Goal: Transaction & Acquisition: Purchase product/service

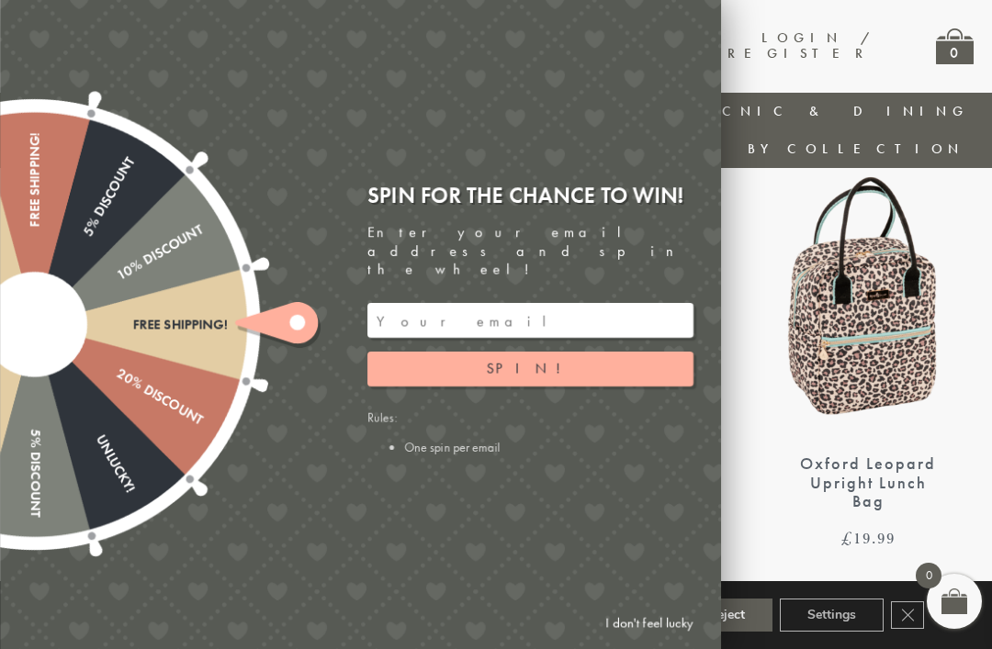
scroll to position [683, 0]
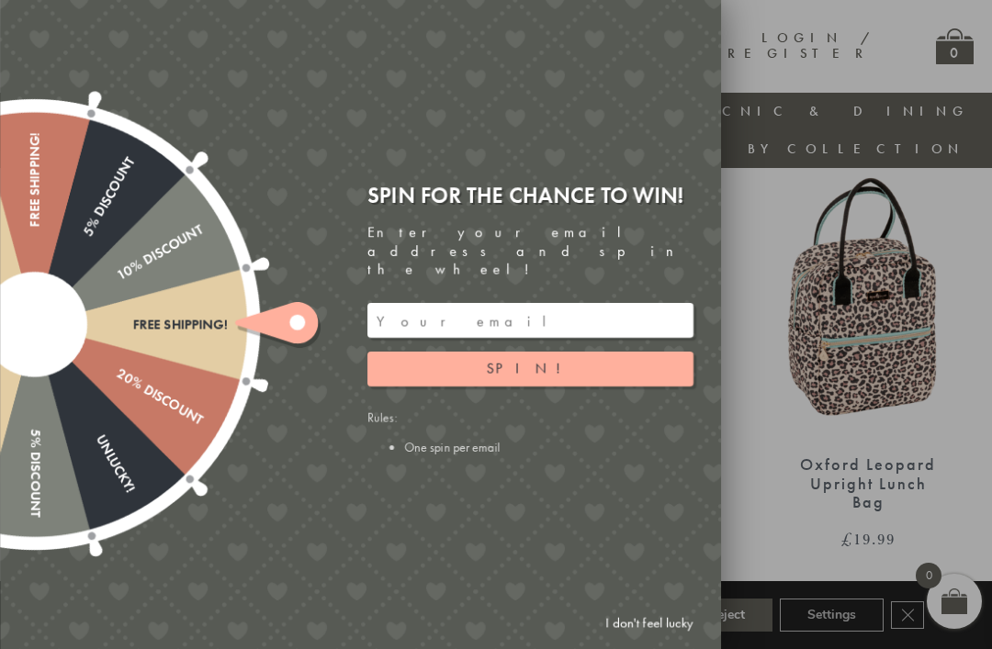
click at [639, 640] on link "I don't feel lucky" at bounding box center [649, 623] width 107 height 34
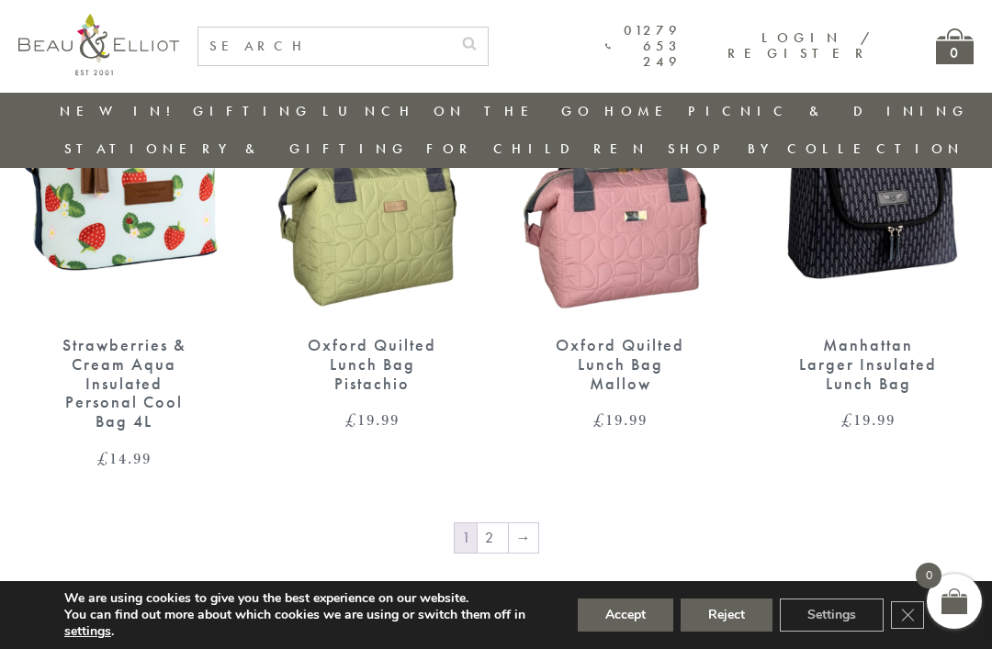
scroll to position [2666, 18]
click at [483, 524] on link "2" at bounding box center [492, 538] width 30 height 29
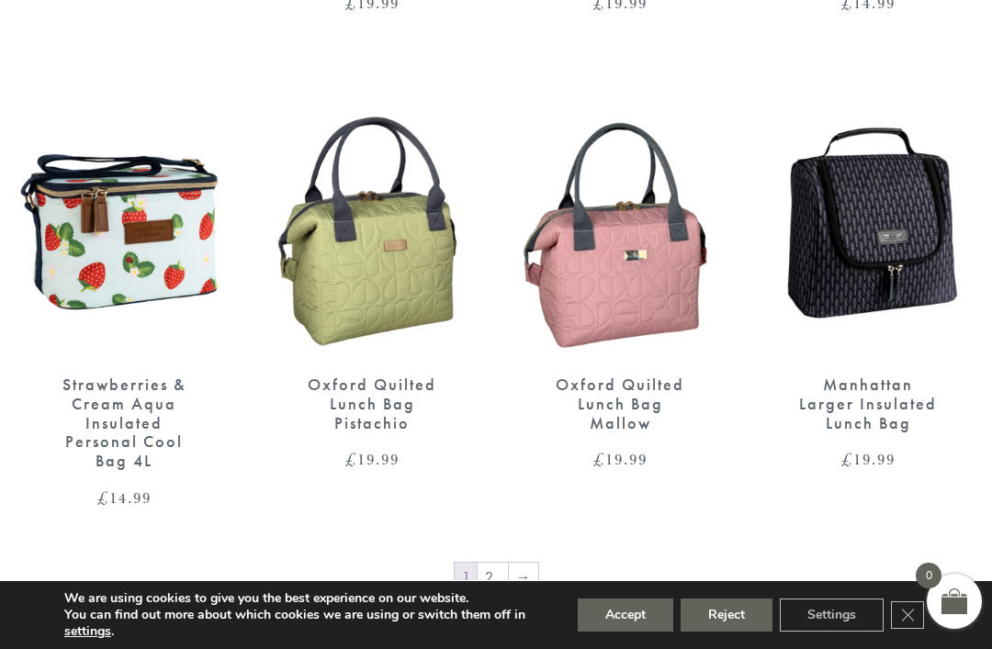
scroll to position [2724, 18]
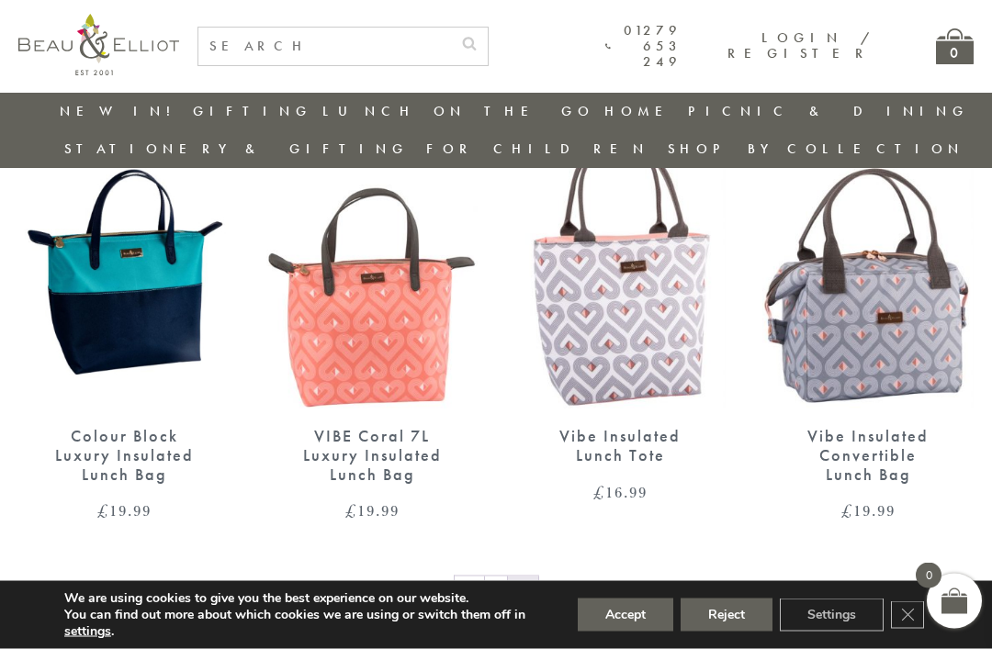
scroll to position [2232, 0]
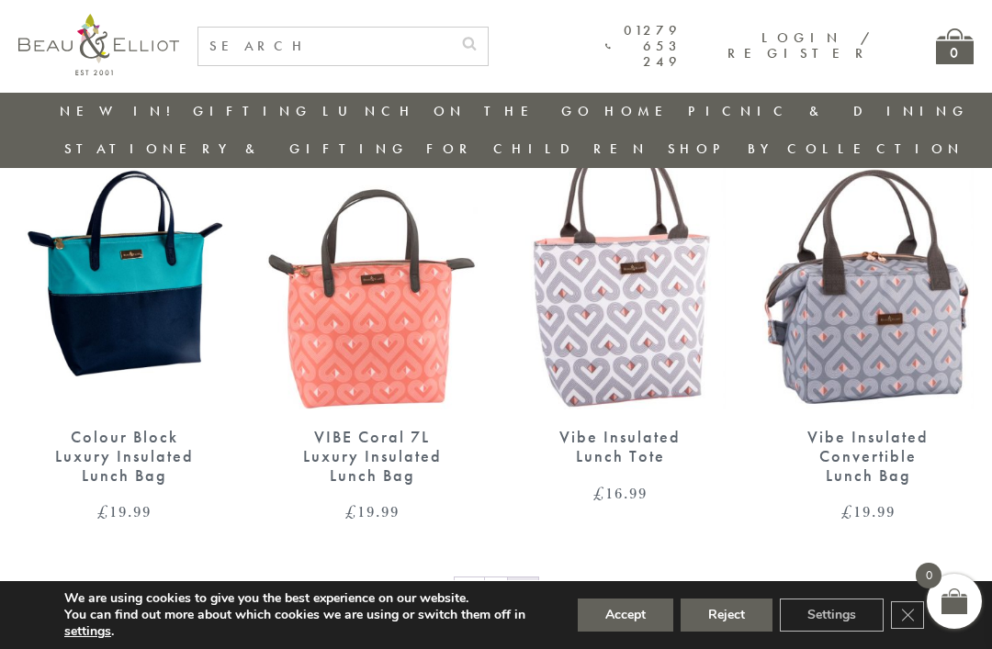
click at [904, 264] on img at bounding box center [867, 273] width 211 height 273
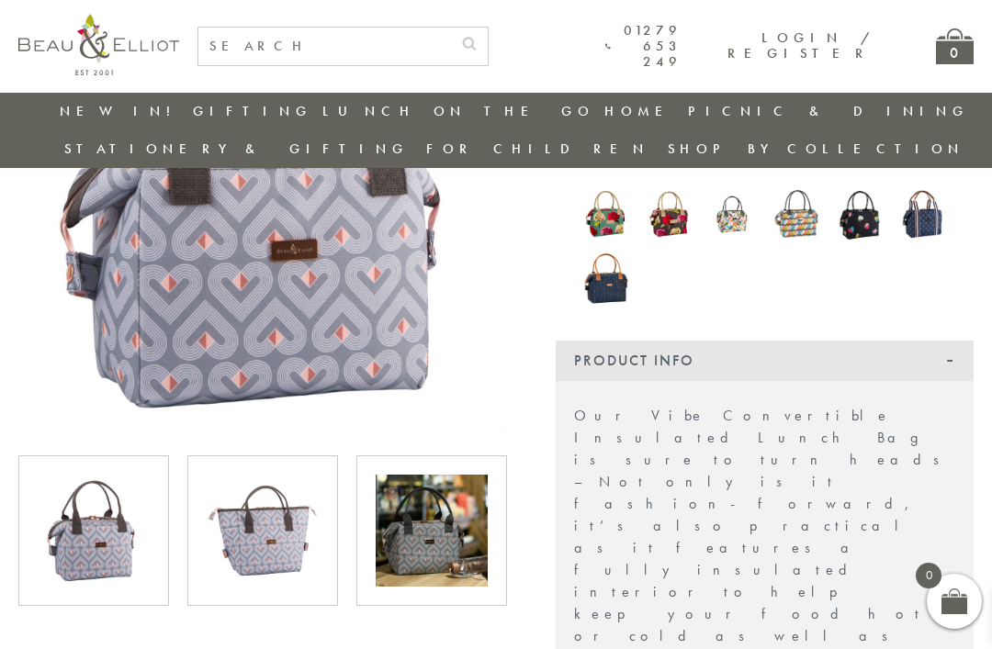
scroll to position [288, 0]
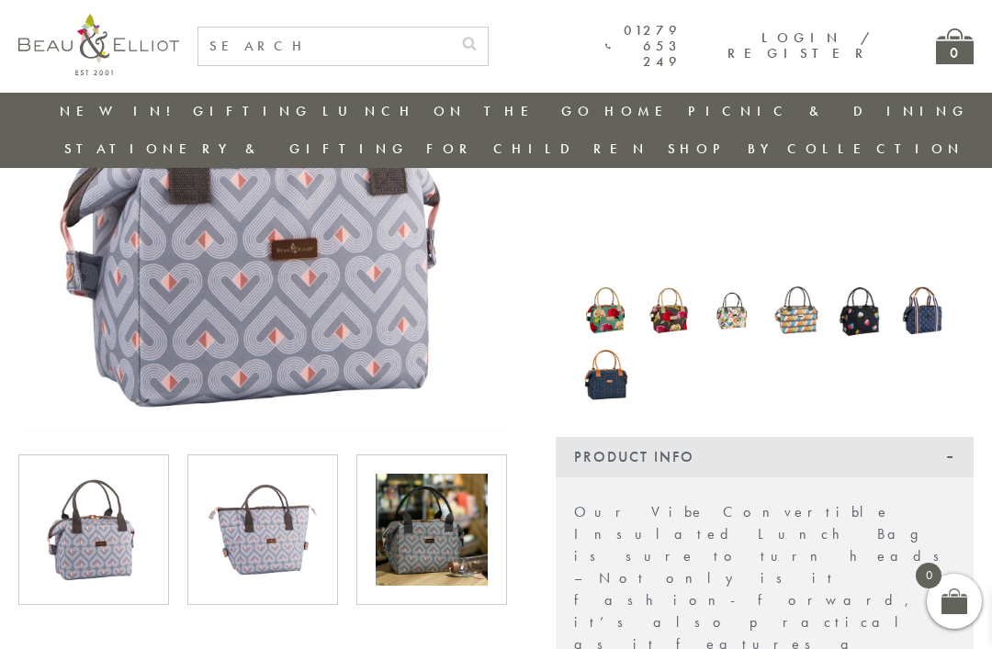
click at [448, 486] on img at bounding box center [432, 530] width 112 height 112
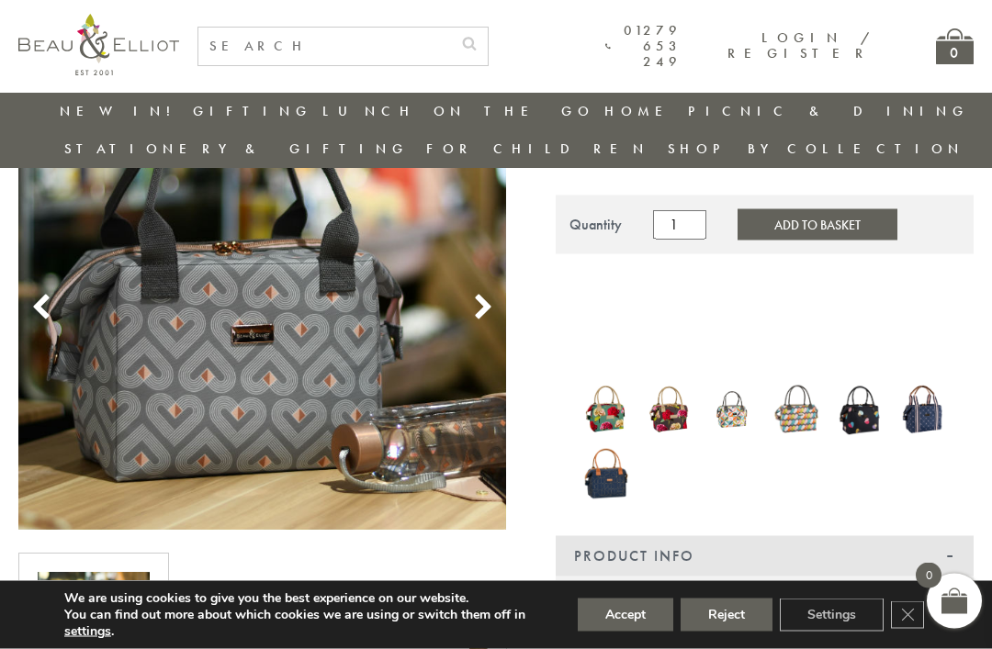
scroll to position [194, 0]
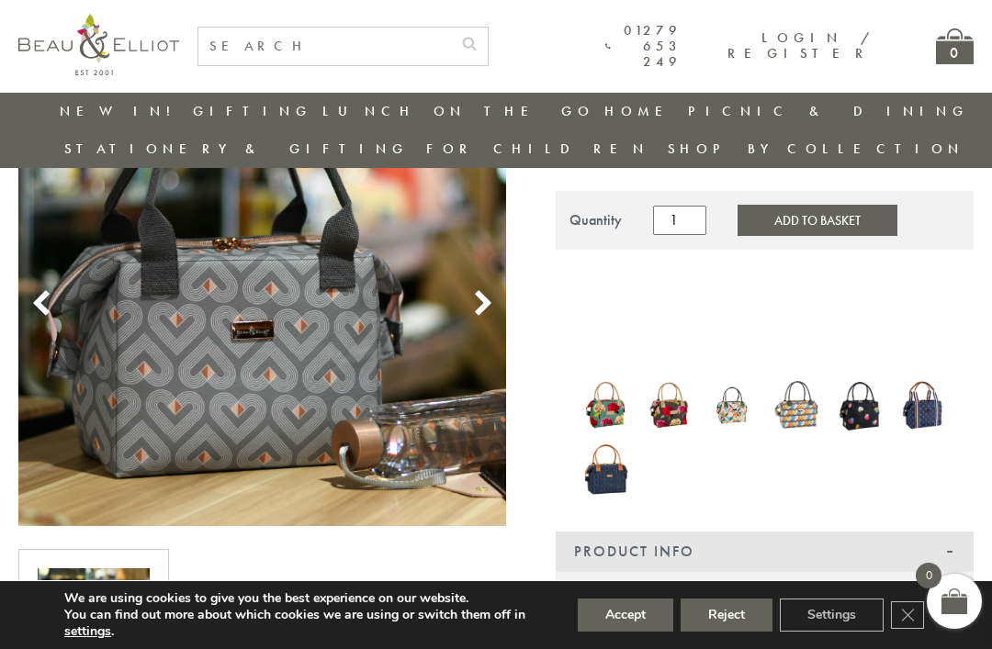
click at [489, 290] on icon at bounding box center [483, 304] width 28 height 28
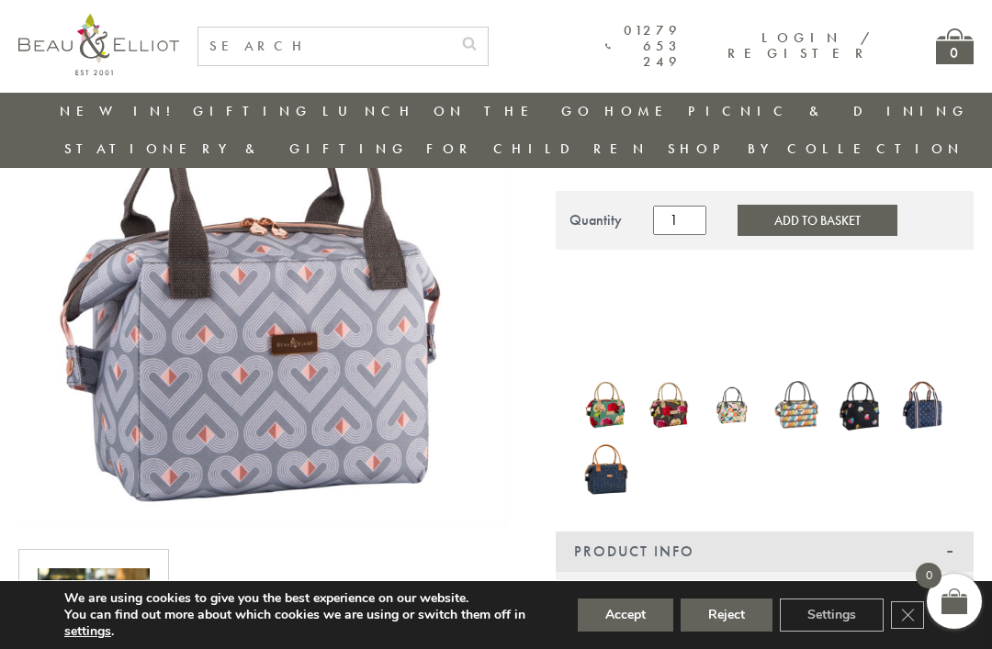
click at [490, 290] on icon at bounding box center [483, 304] width 28 height 28
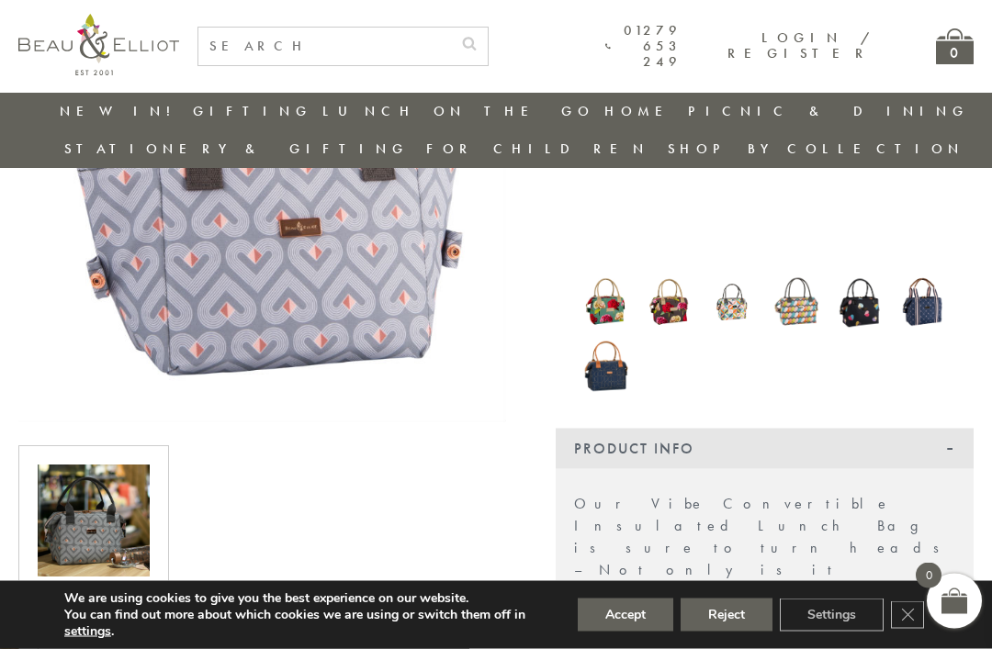
scroll to position [263, 0]
